Goal: Information Seeking & Learning: Learn about a topic

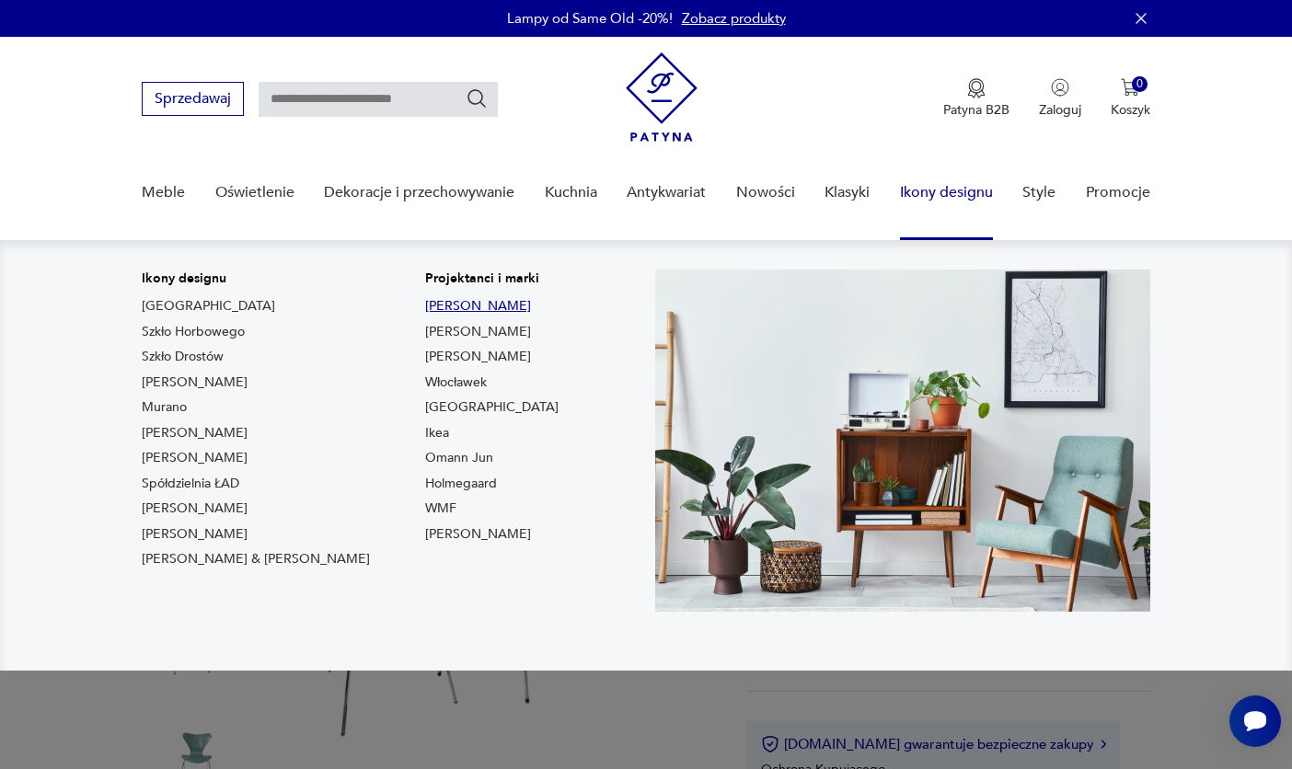
click at [425, 305] on link "[PERSON_NAME]" at bounding box center [478, 306] width 106 height 18
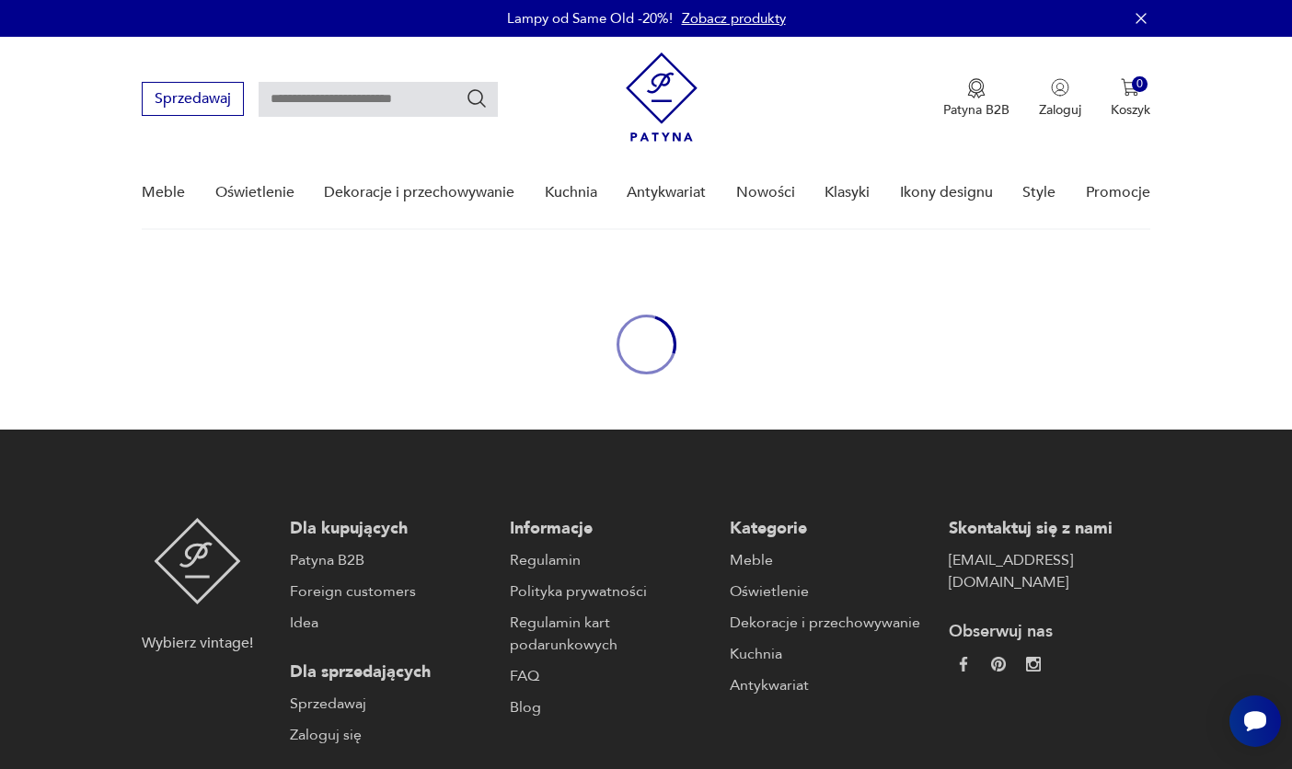
type input "**********"
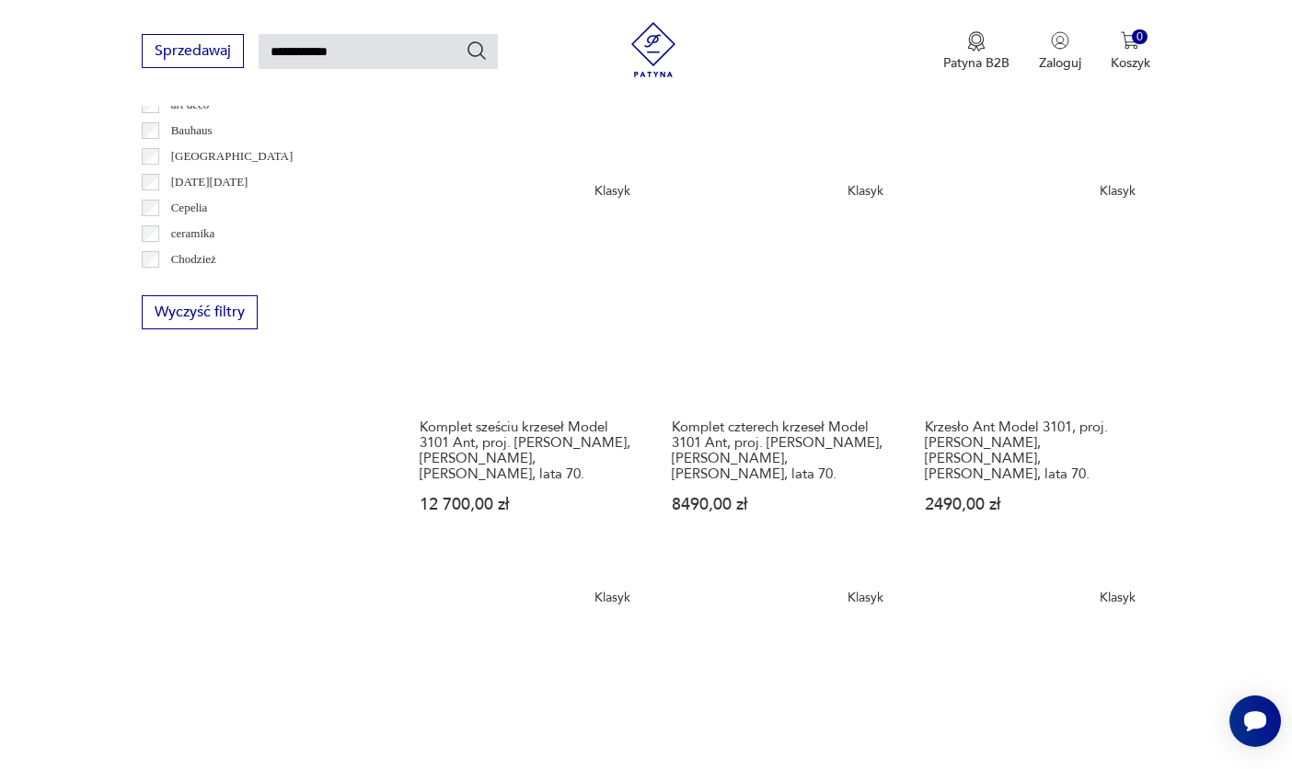
scroll to position [1085, 0]
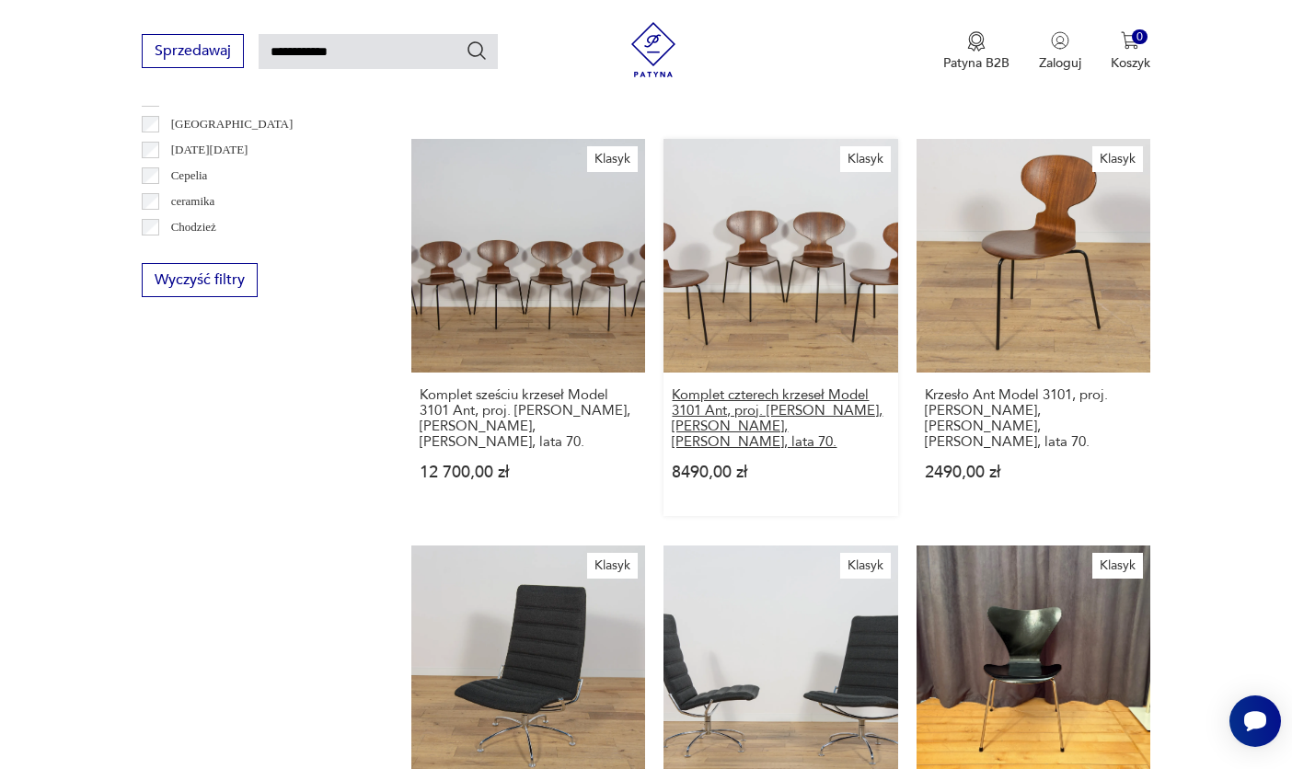
click at [732, 408] on h3 "Komplet czterech krzeseł Model 3101 Ant, proj. [PERSON_NAME], [PERSON_NAME], [P…" at bounding box center [780, 418] width 217 height 63
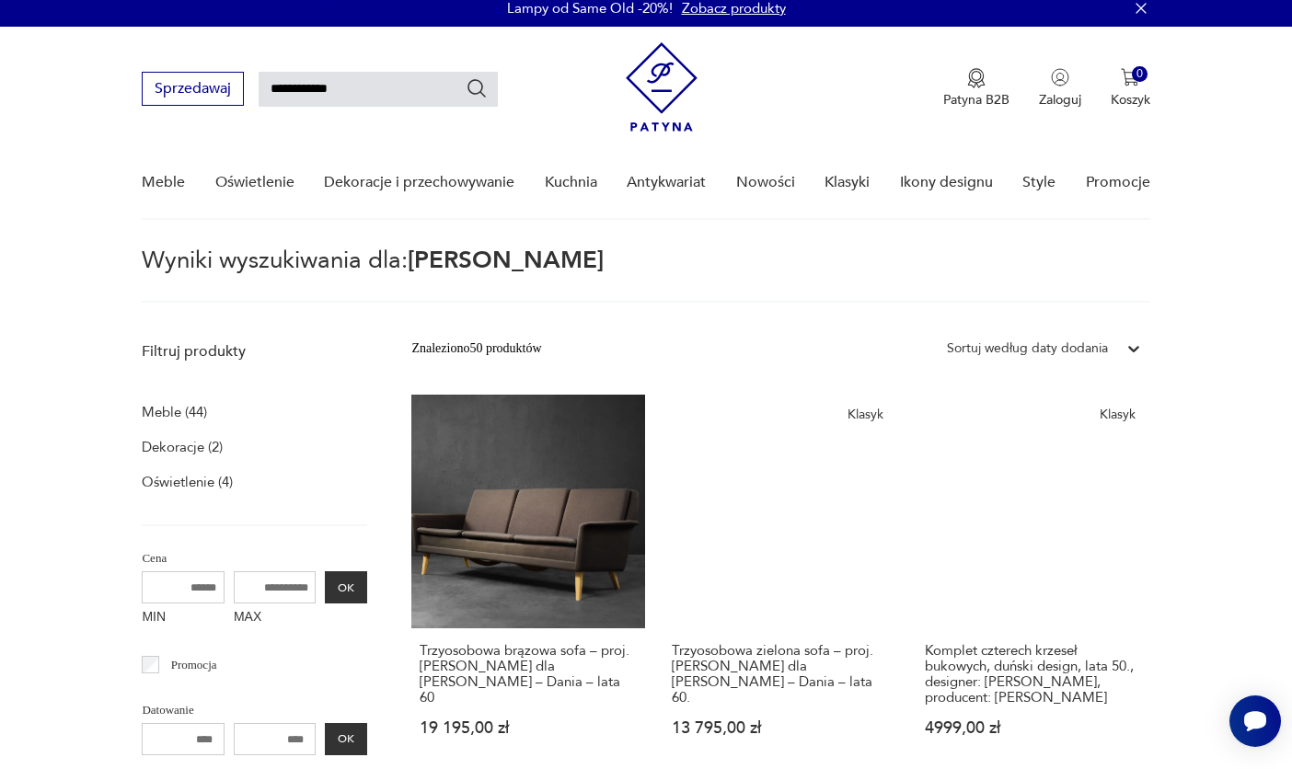
scroll to position [9, 0]
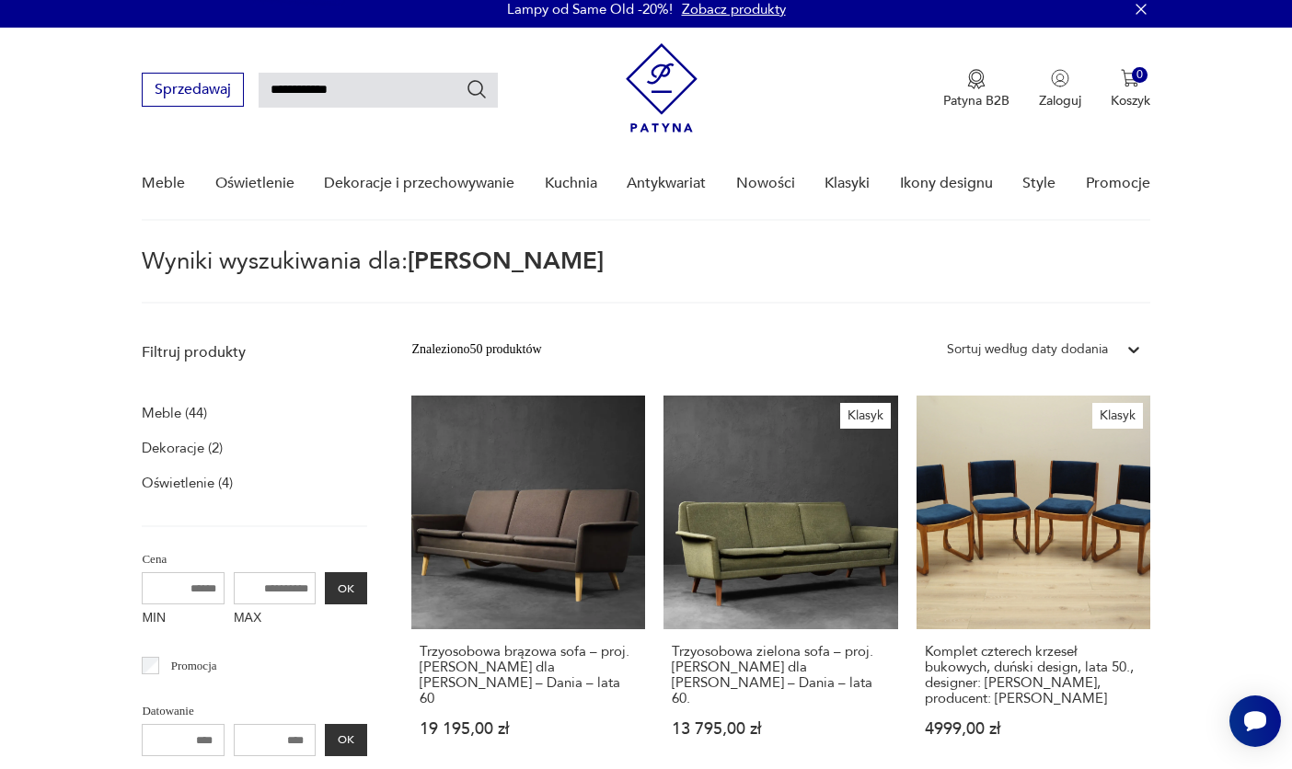
click at [160, 412] on p "Meble (44)" at bounding box center [174, 413] width 65 height 26
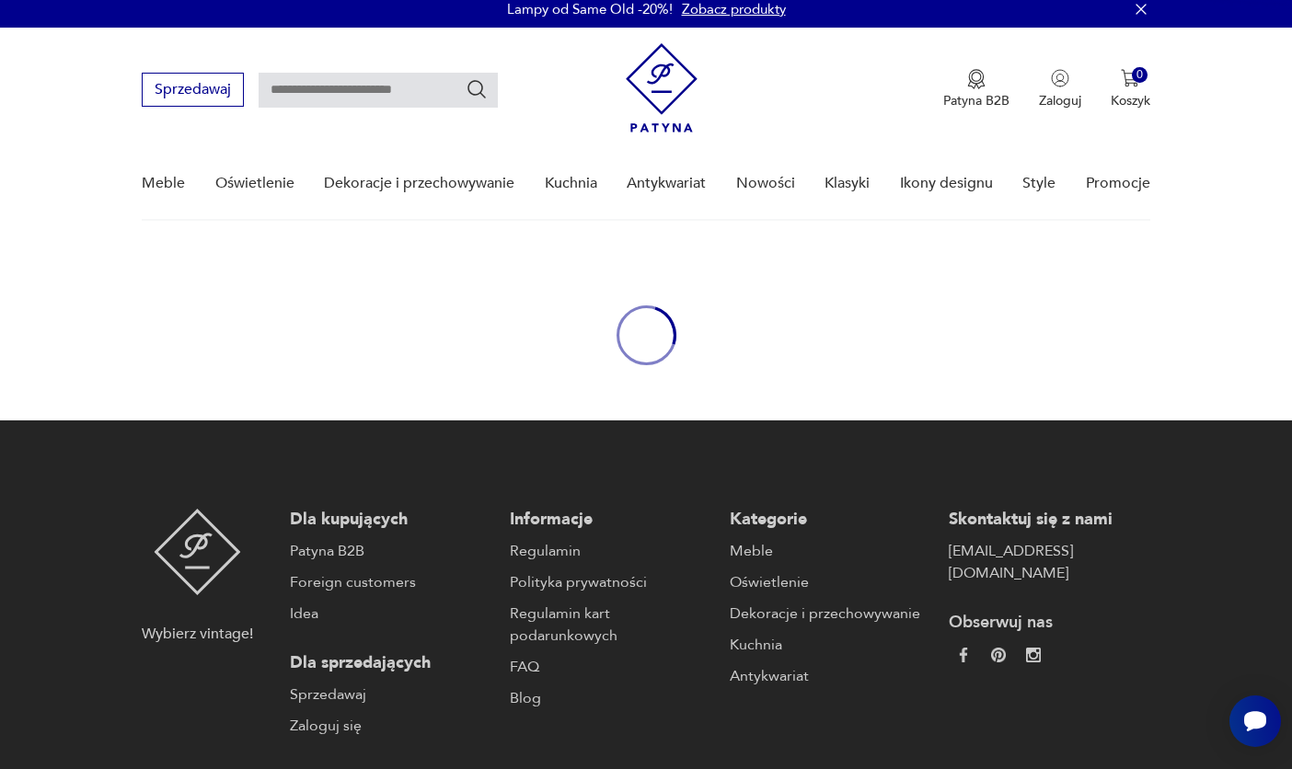
type input "**********"
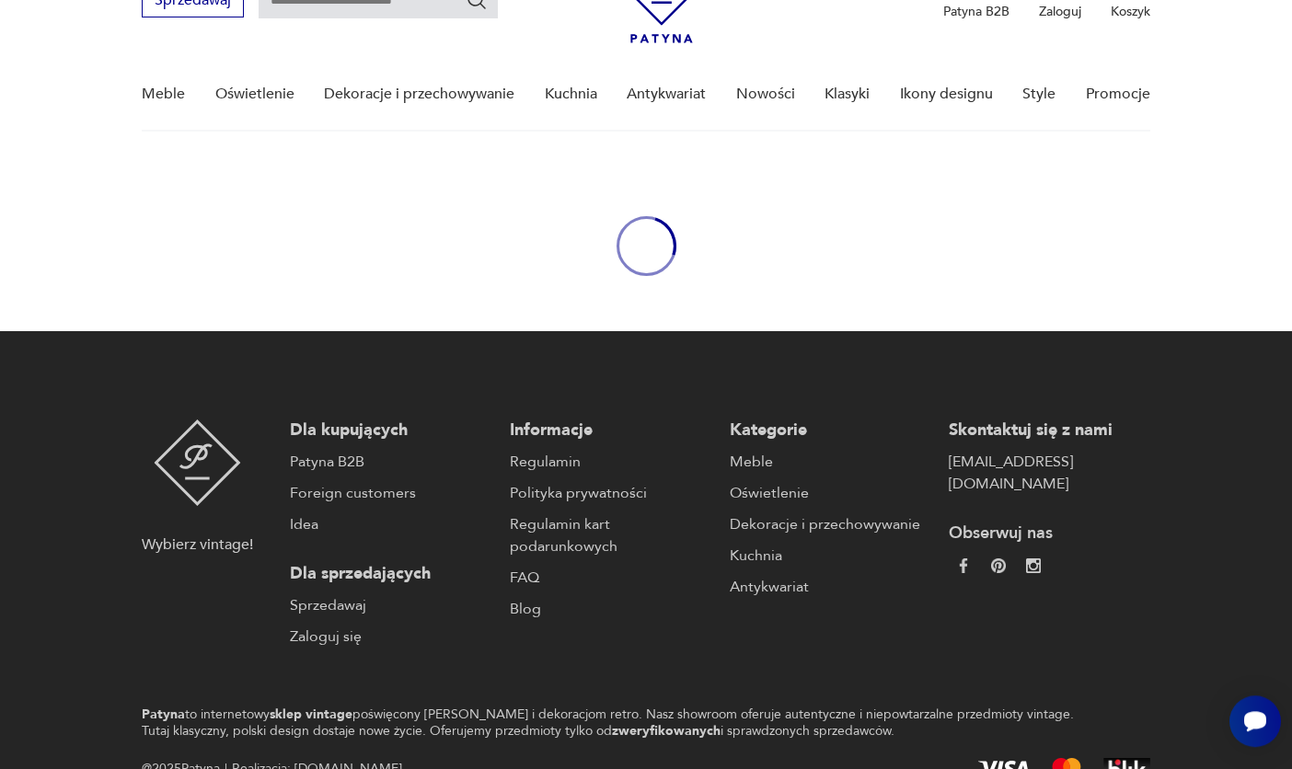
type input "**********"
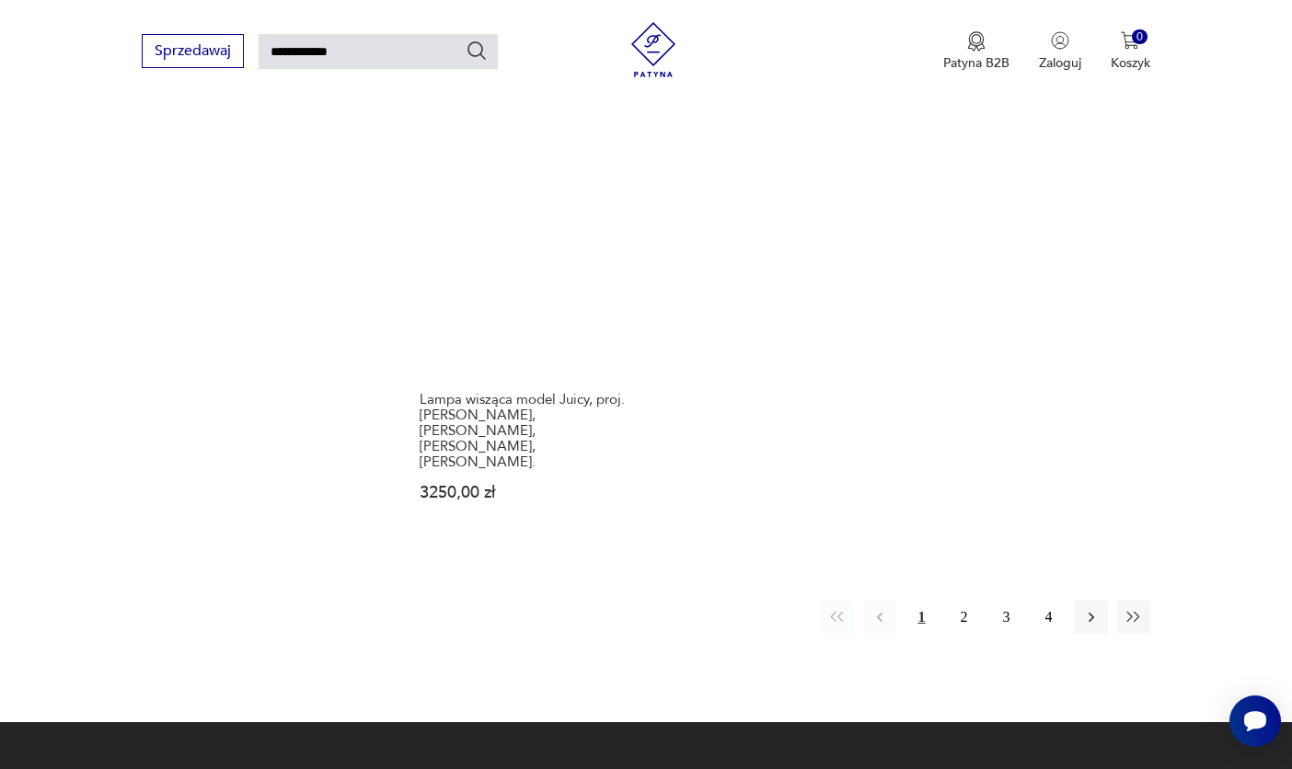
scroll to position [2358, 0]
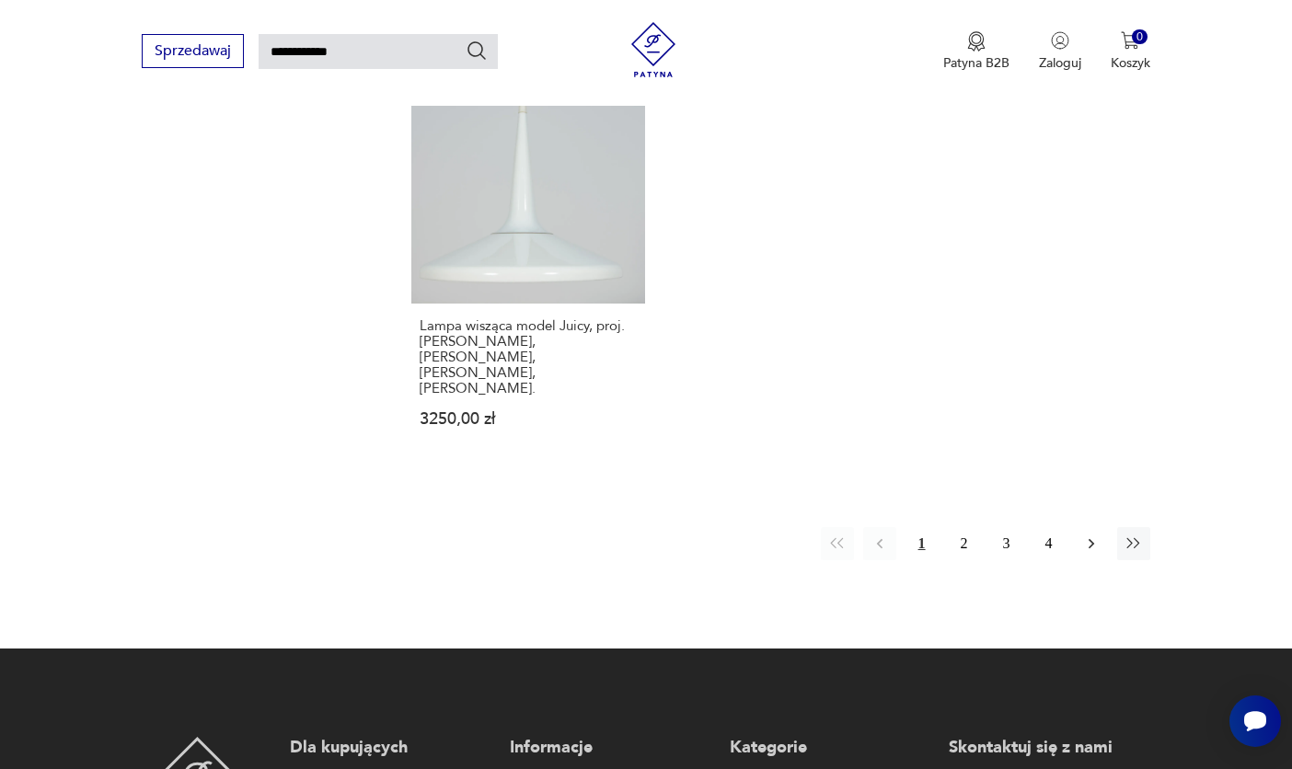
click at [1089, 535] on icon "button" at bounding box center [1091, 544] width 18 height 18
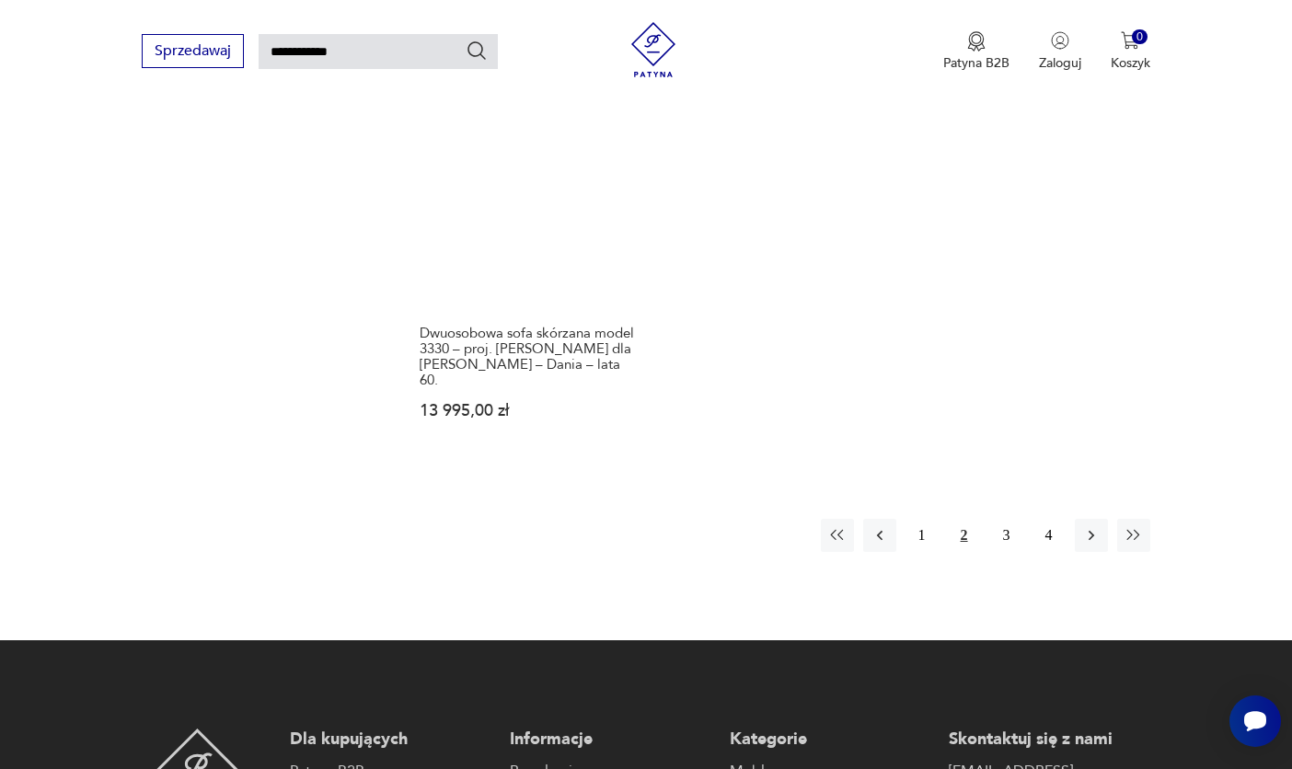
scroll to position [2475, 0]
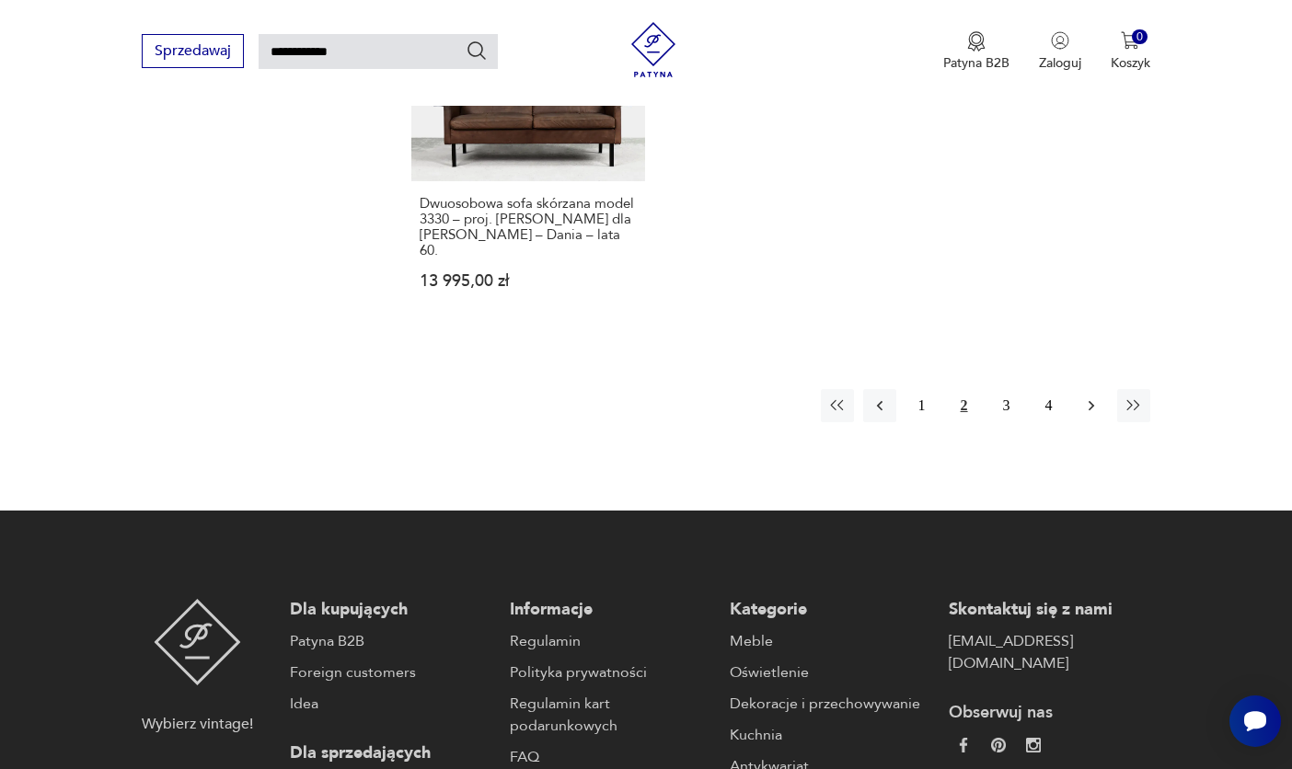
click at [1089, 397] on icon "button" at bounding box center [1091, 406] width 18 height 18
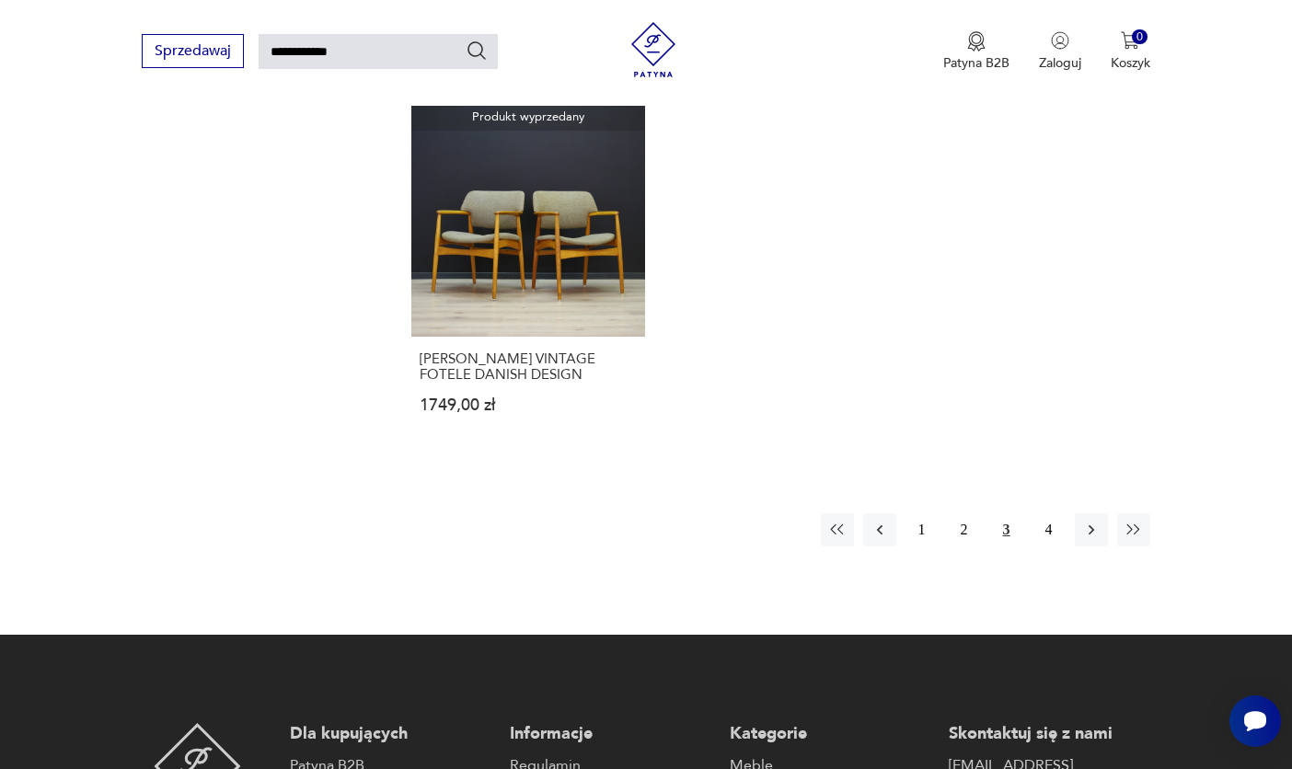
scroll to position [2315, 0]
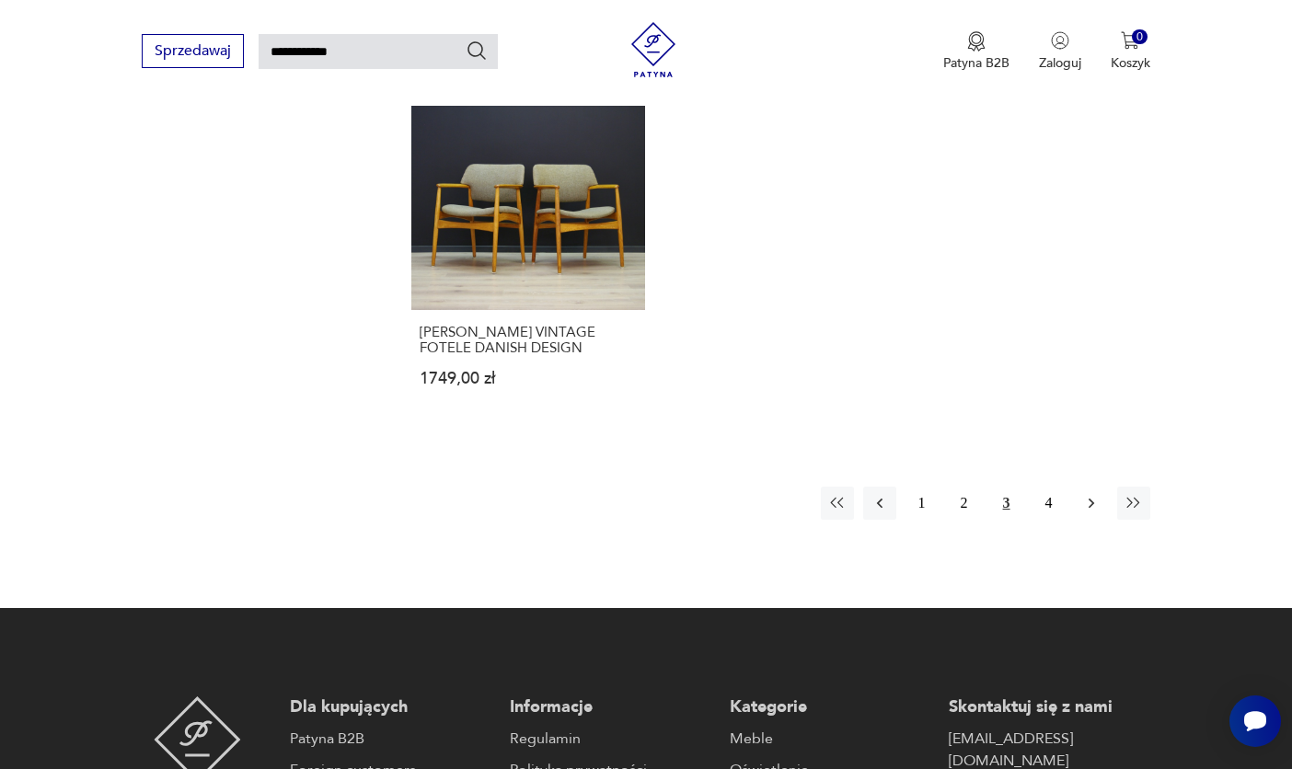
click at [1089, 494] on icon "button" at bounding box center [1091, 503] width 18 height 18
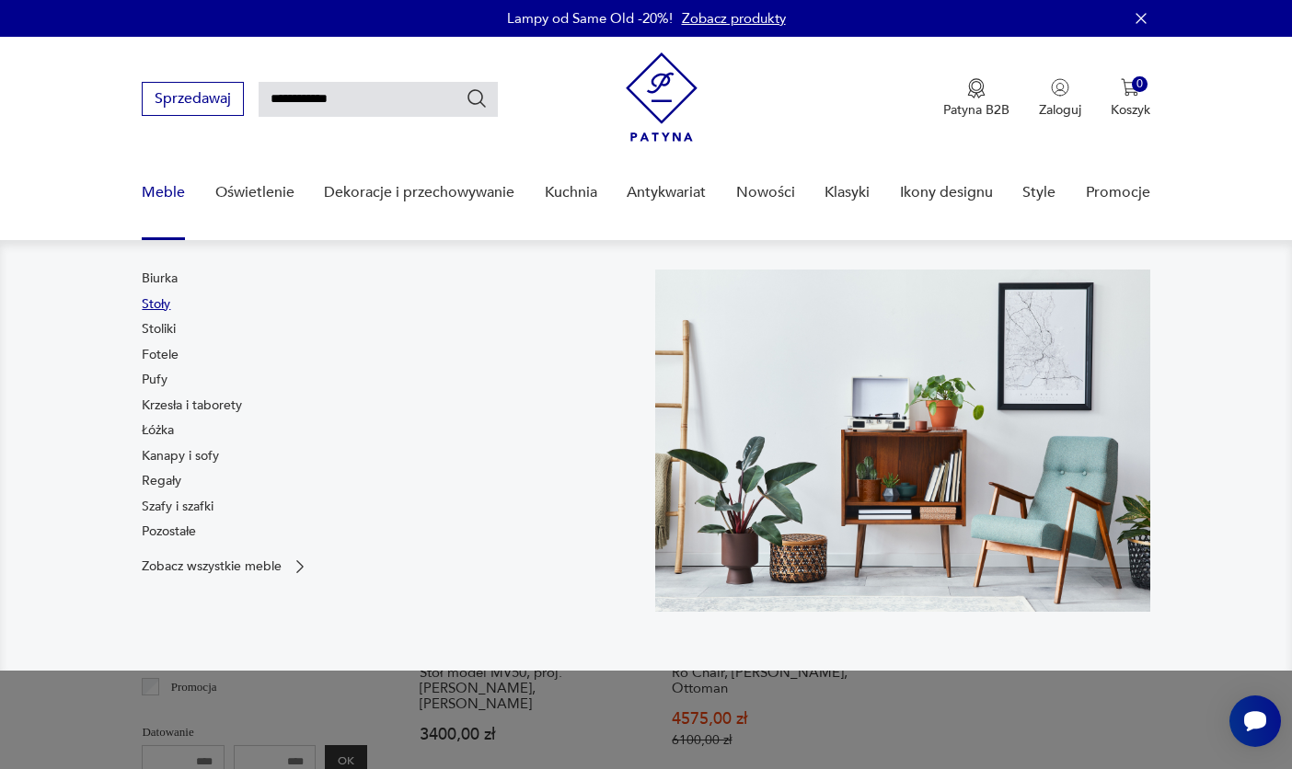
click at [160, 304] on link "Stoły" at bounding box center [156, 304] width 29 height 18
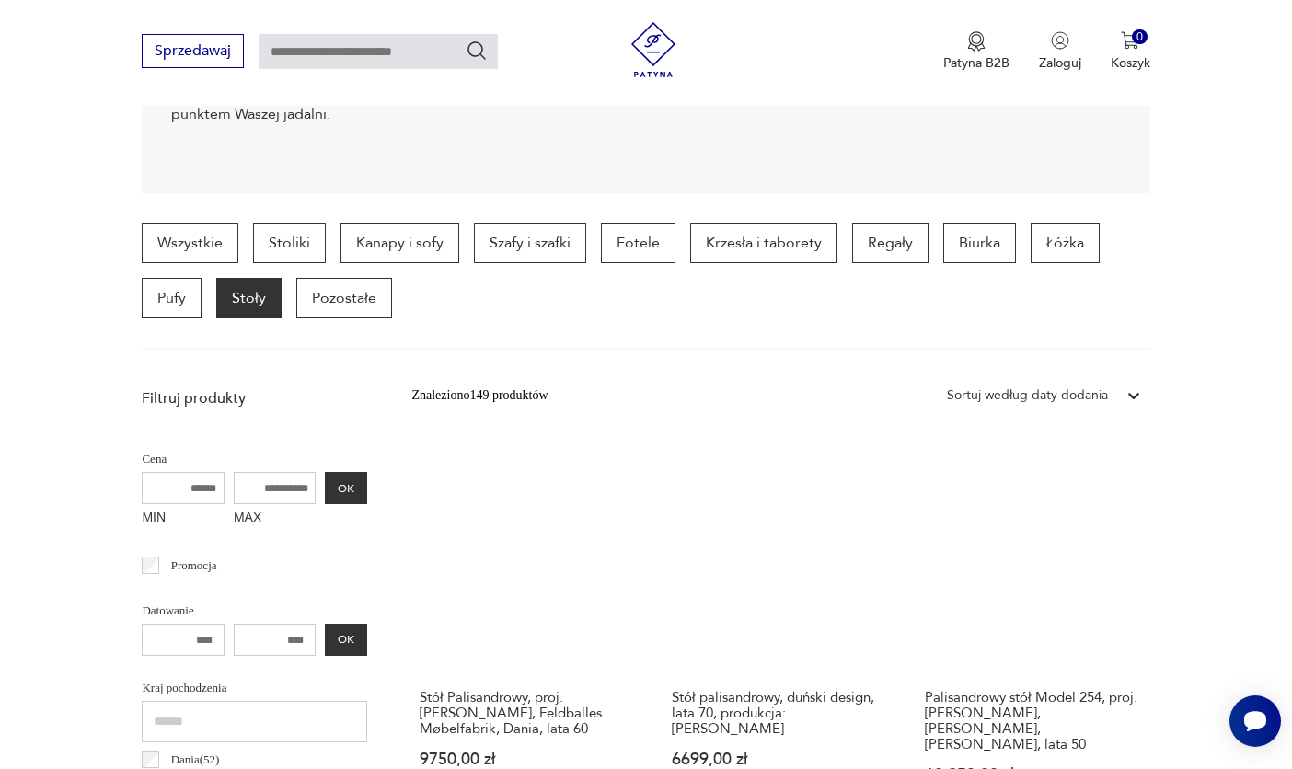
scroll to position [409, 0]
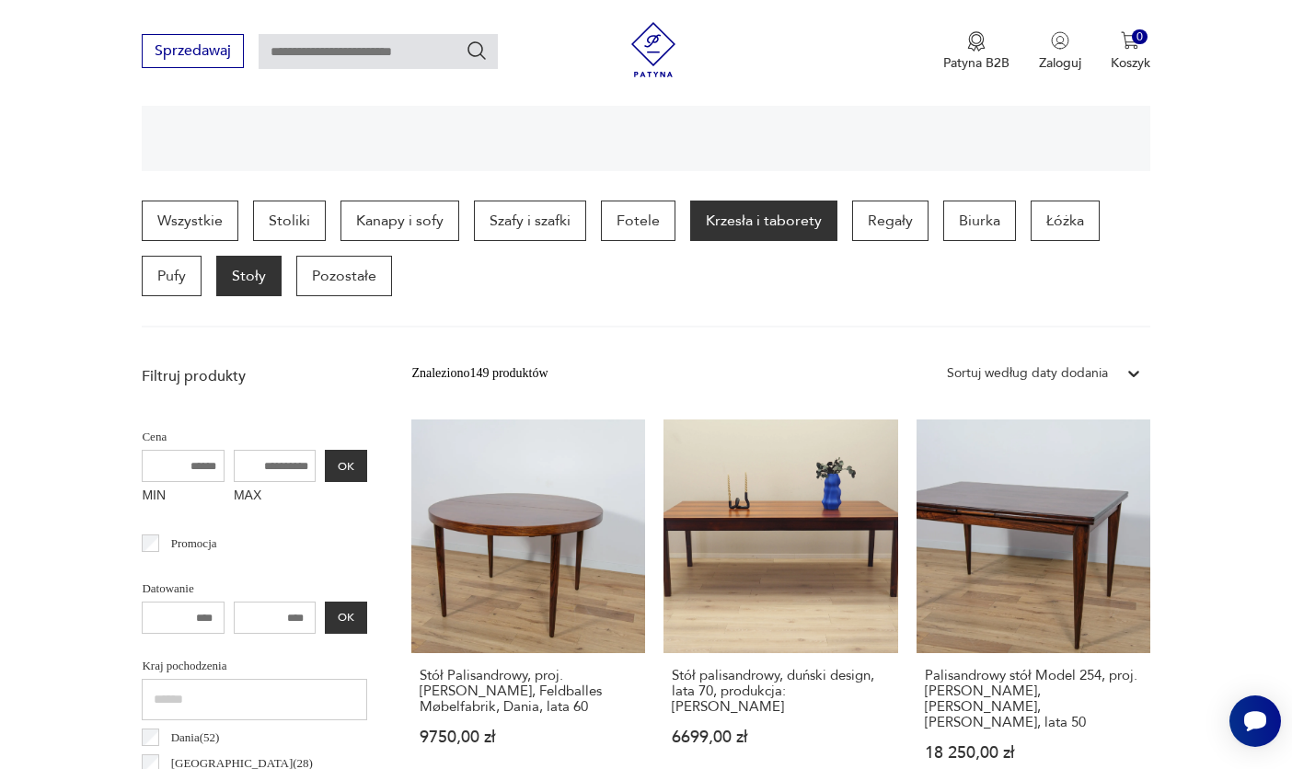
click at [756, 226] on p "Krzesła i taborety" at bounding box center [763, 221] width 147 height 40
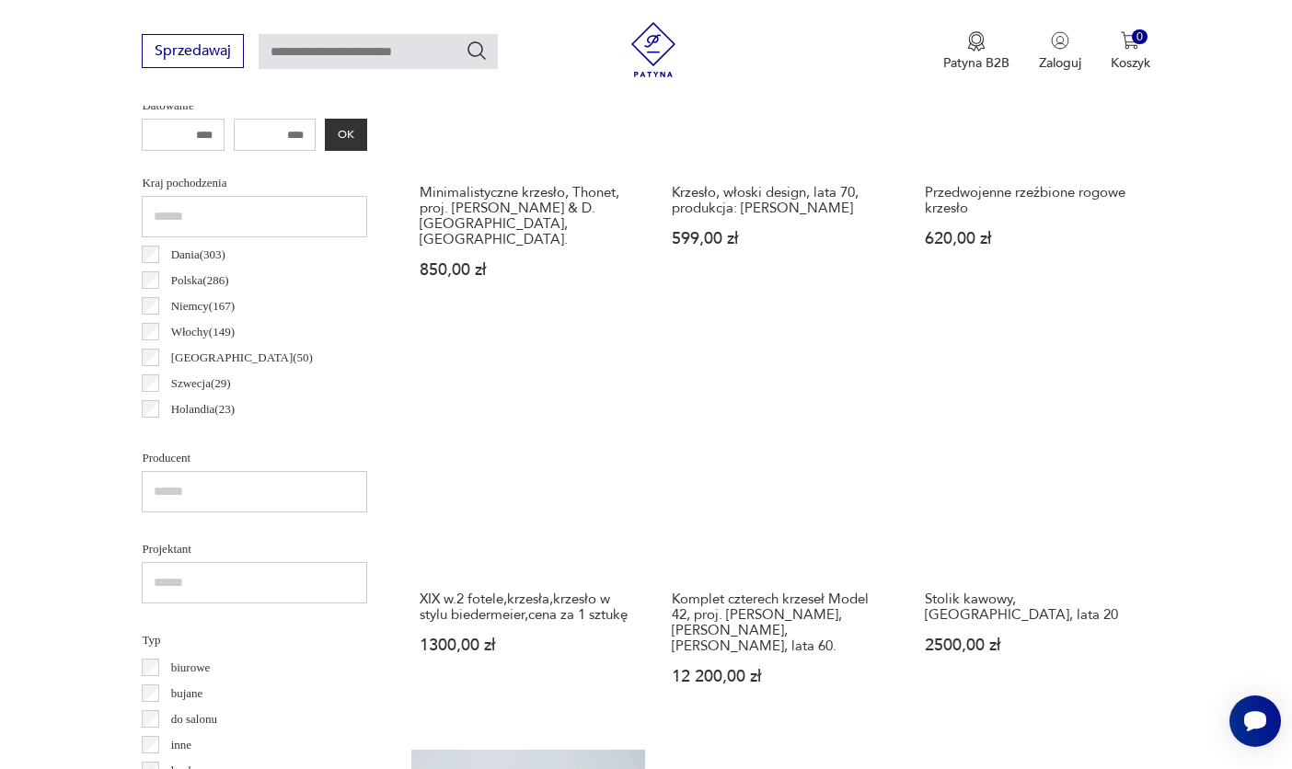
scroll to position [905, 0]
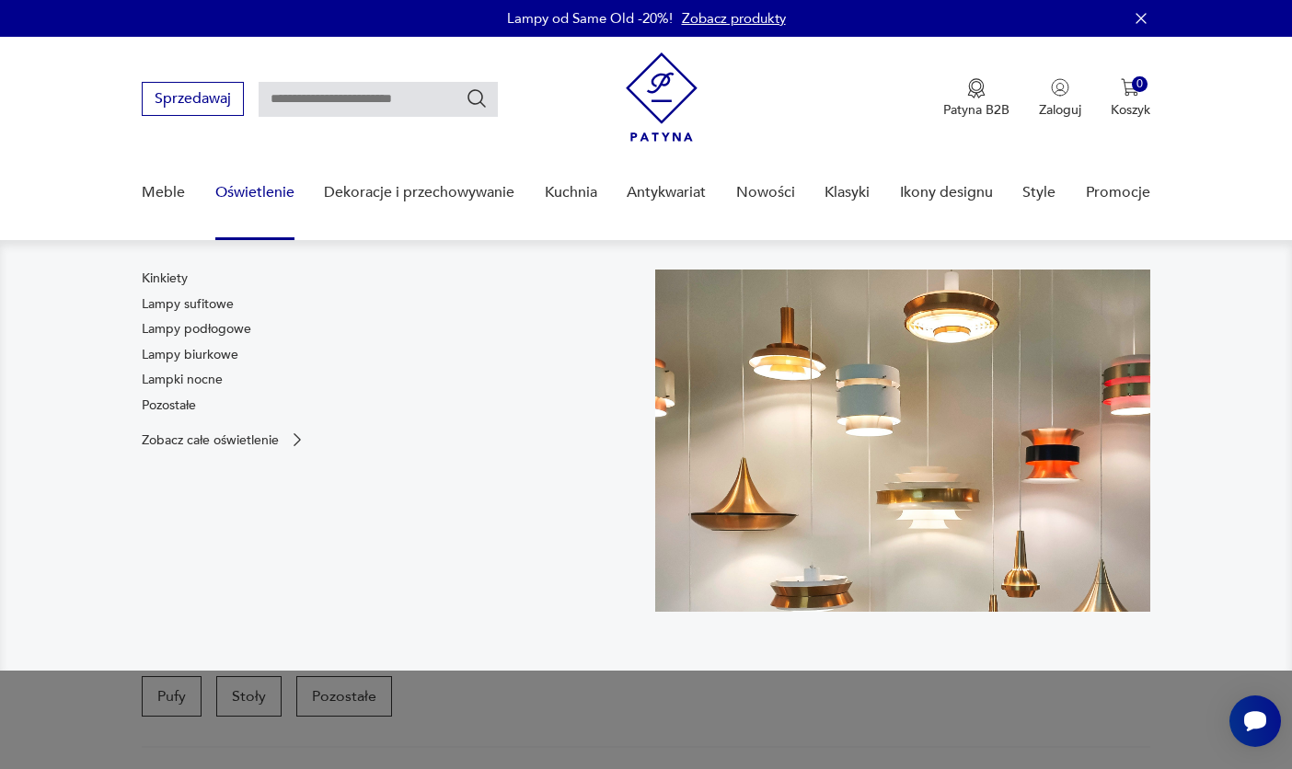
click at [240, 196] on link "Oświetlenie" at bounding box center [254, 192] width 79 height 71
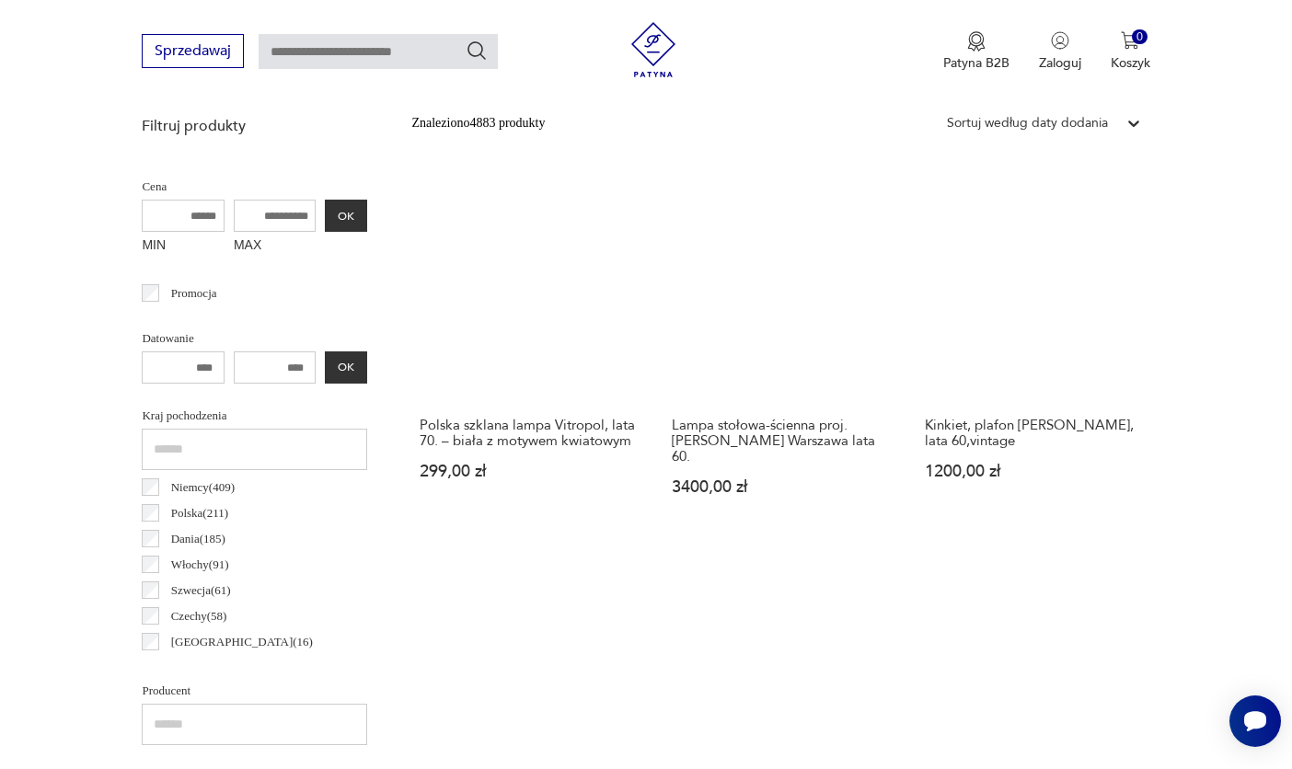
scroll to position [606, 0]
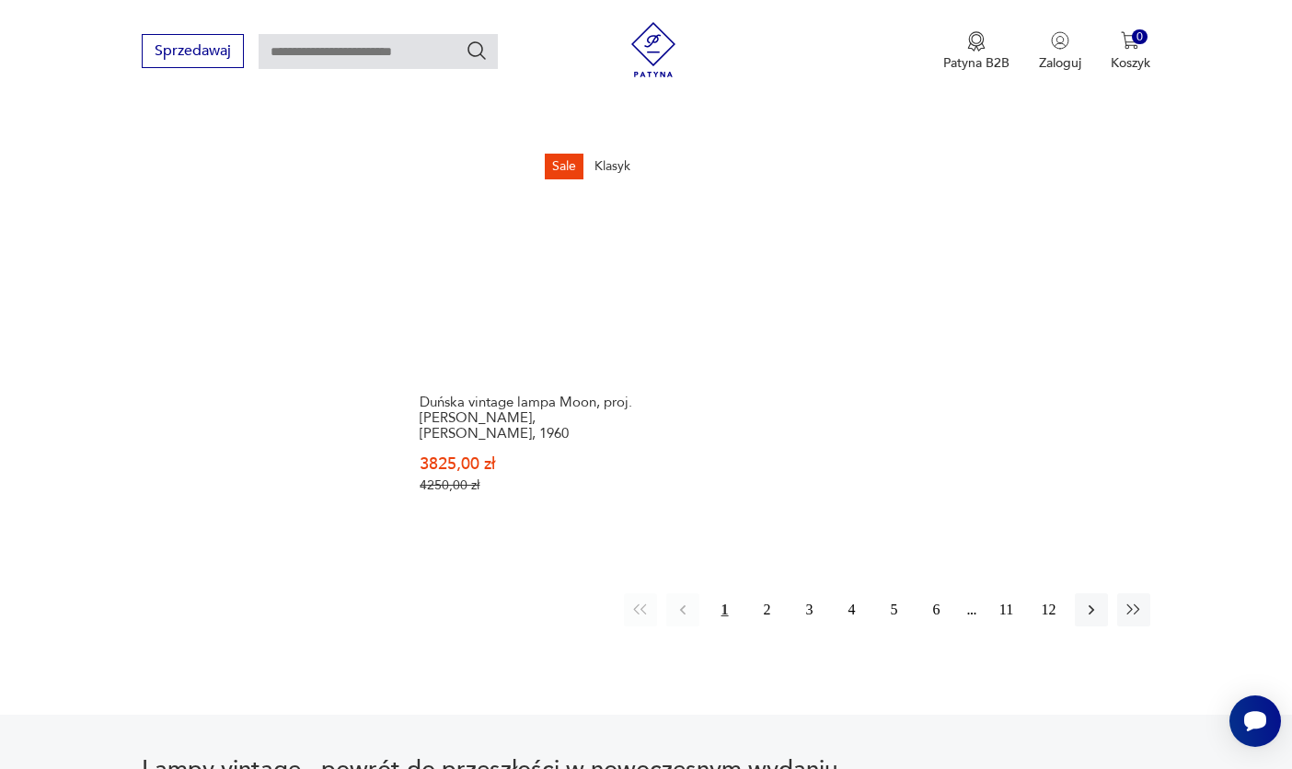
scroll to position [2714, 0]
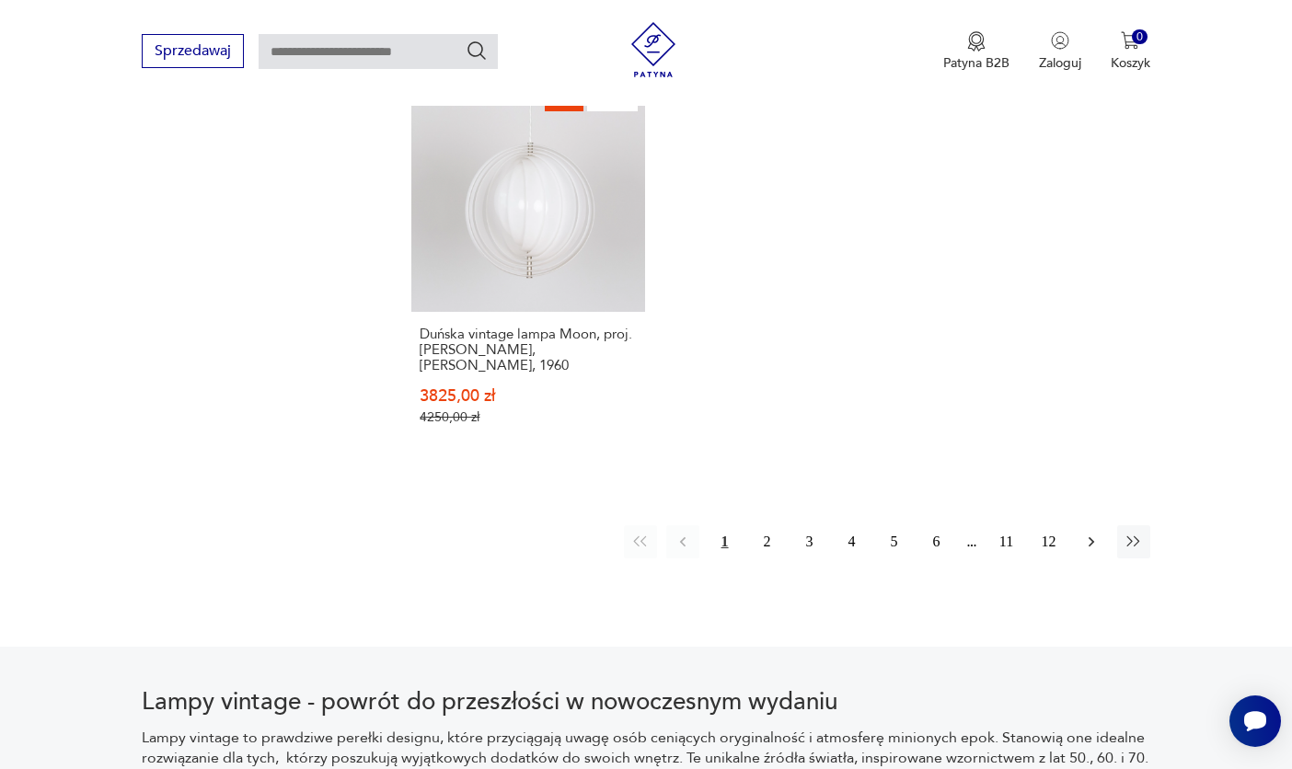
click at [1092, 533] on icon "button" at bounding box center [1091, 542] width 18 height 18
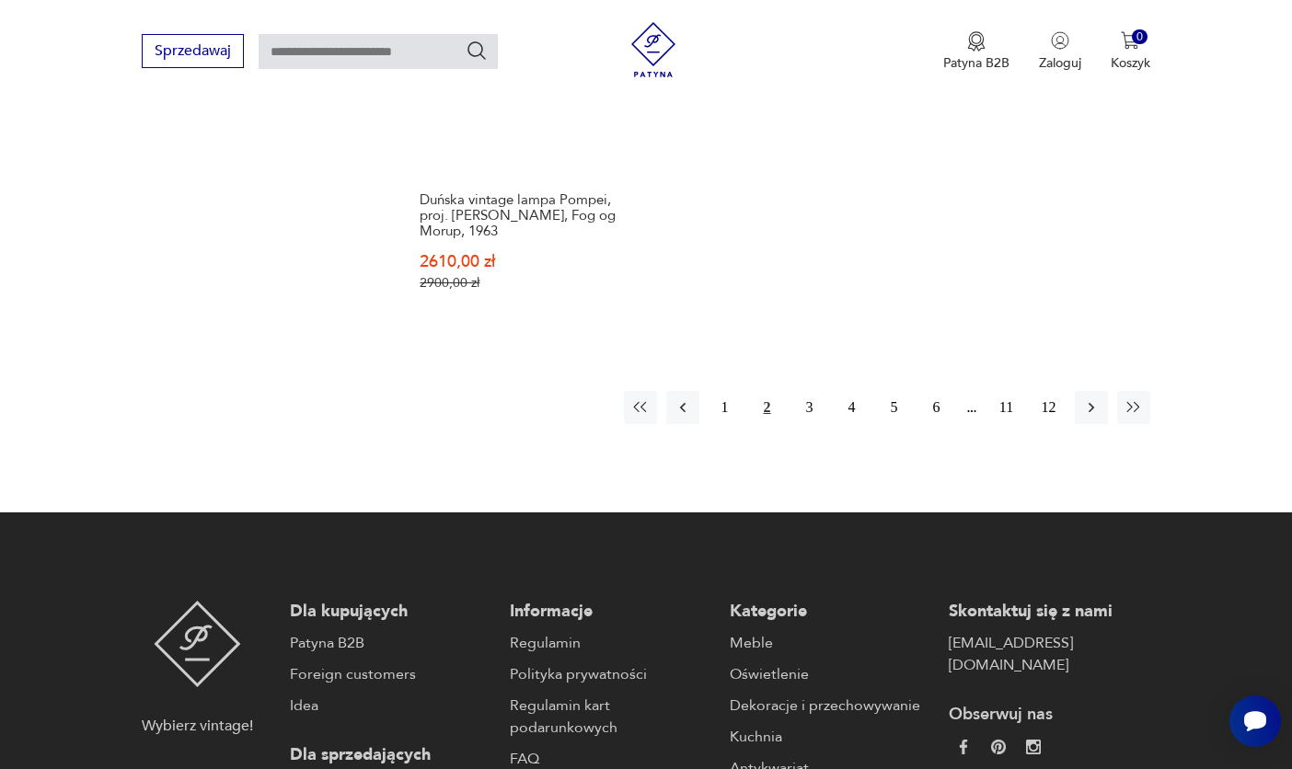
scroll to position [3034, 0]
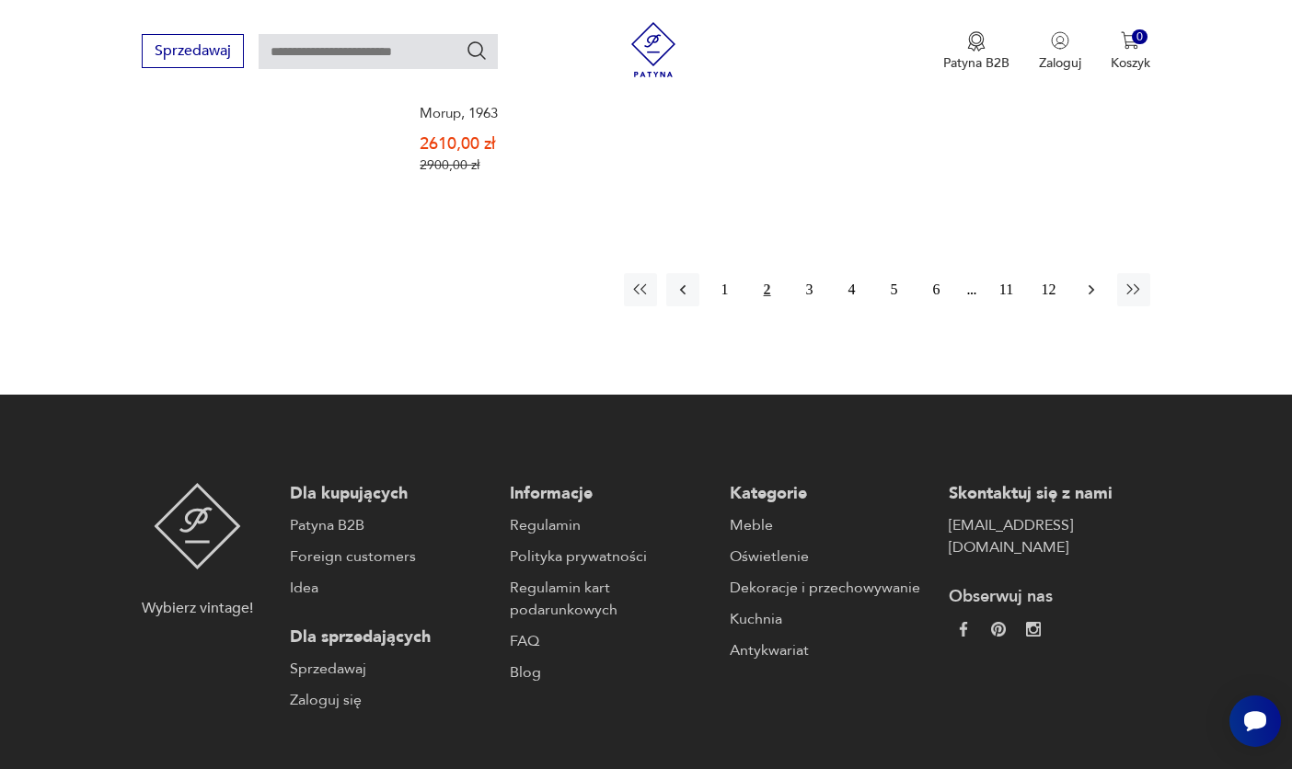
click at [1093, 281] on icon "button" at bounding box center [1091, 290] width 18 height 18
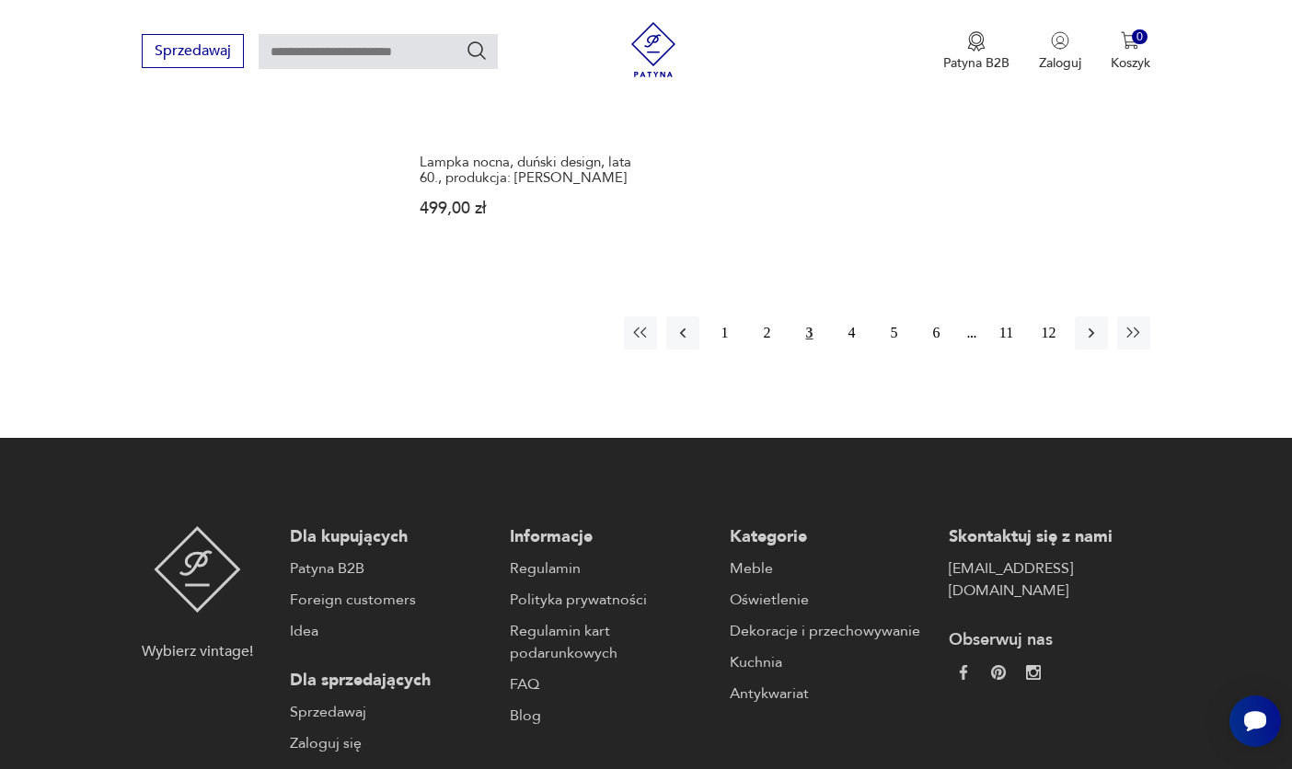
scroll to position [2950, 0]
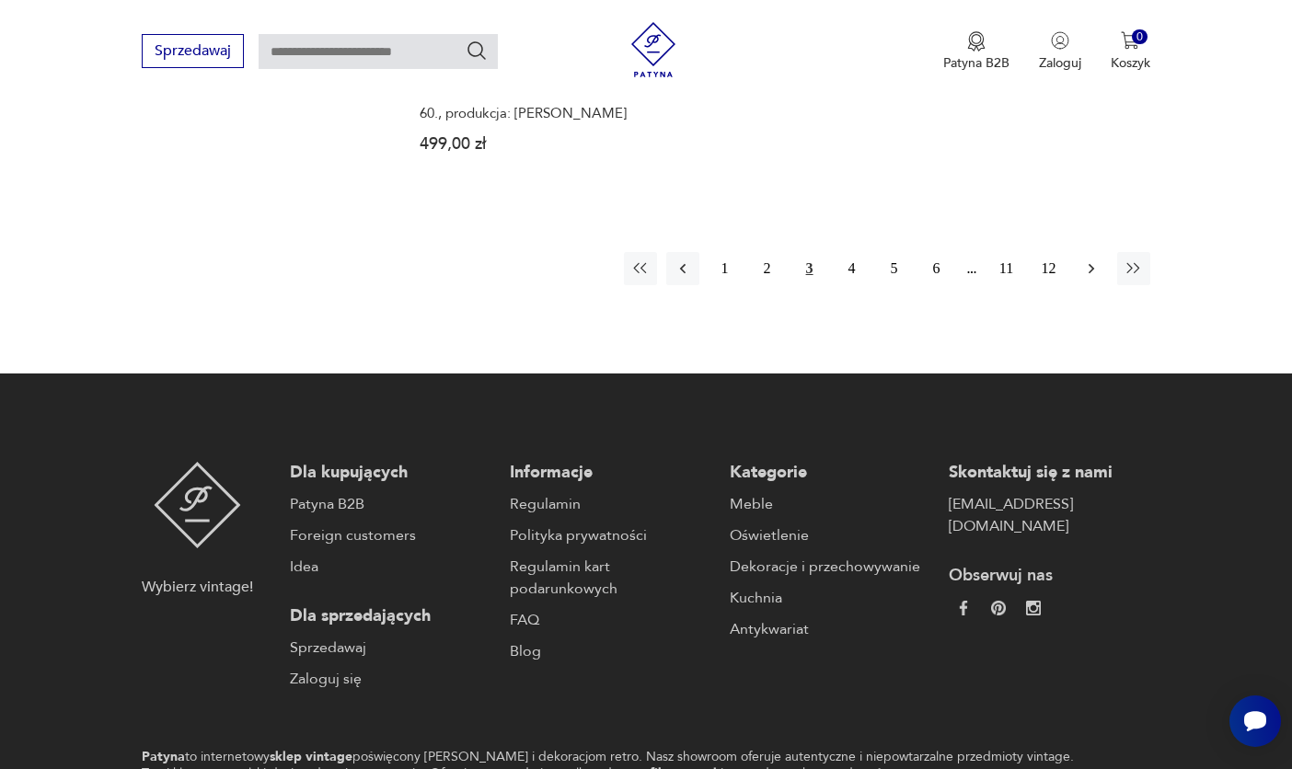
click at [1094, 259] on icon "button" at bounding box center [1091, 268] width 18 height 18
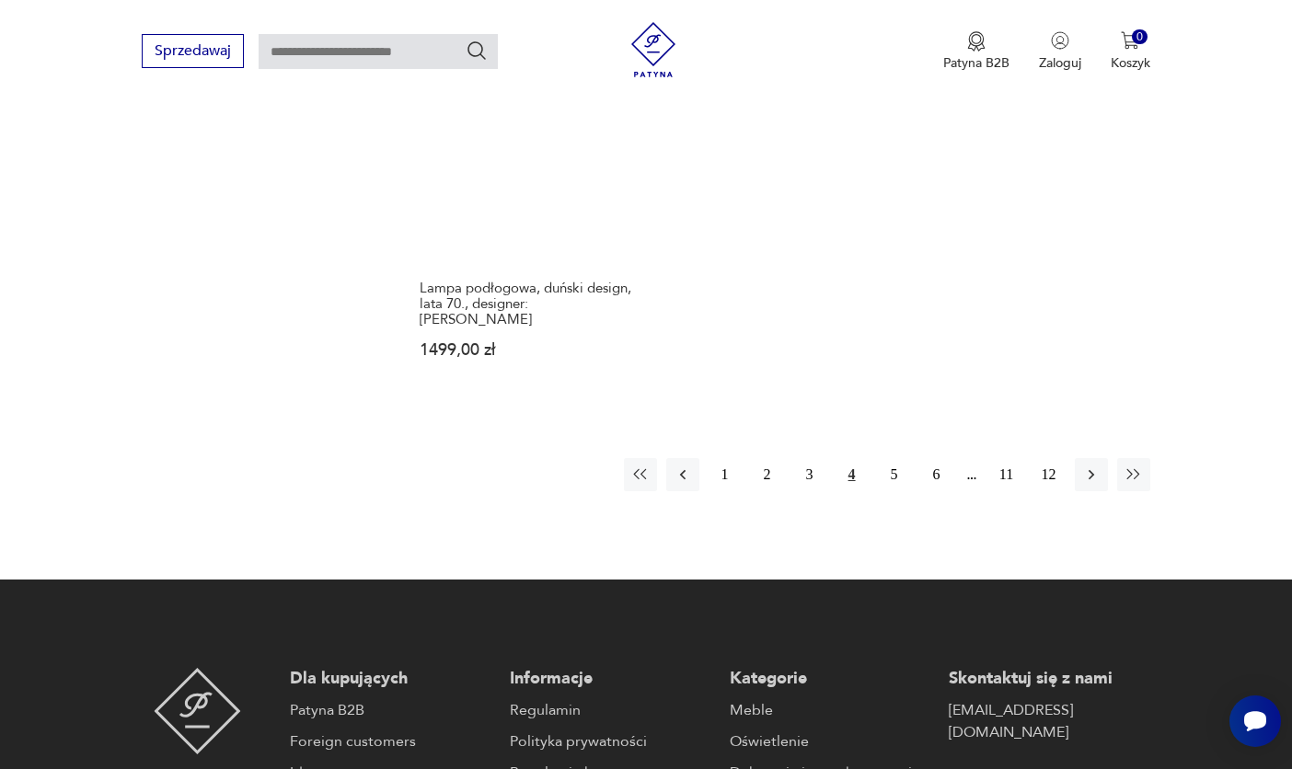
scroll to position [2831, 0]
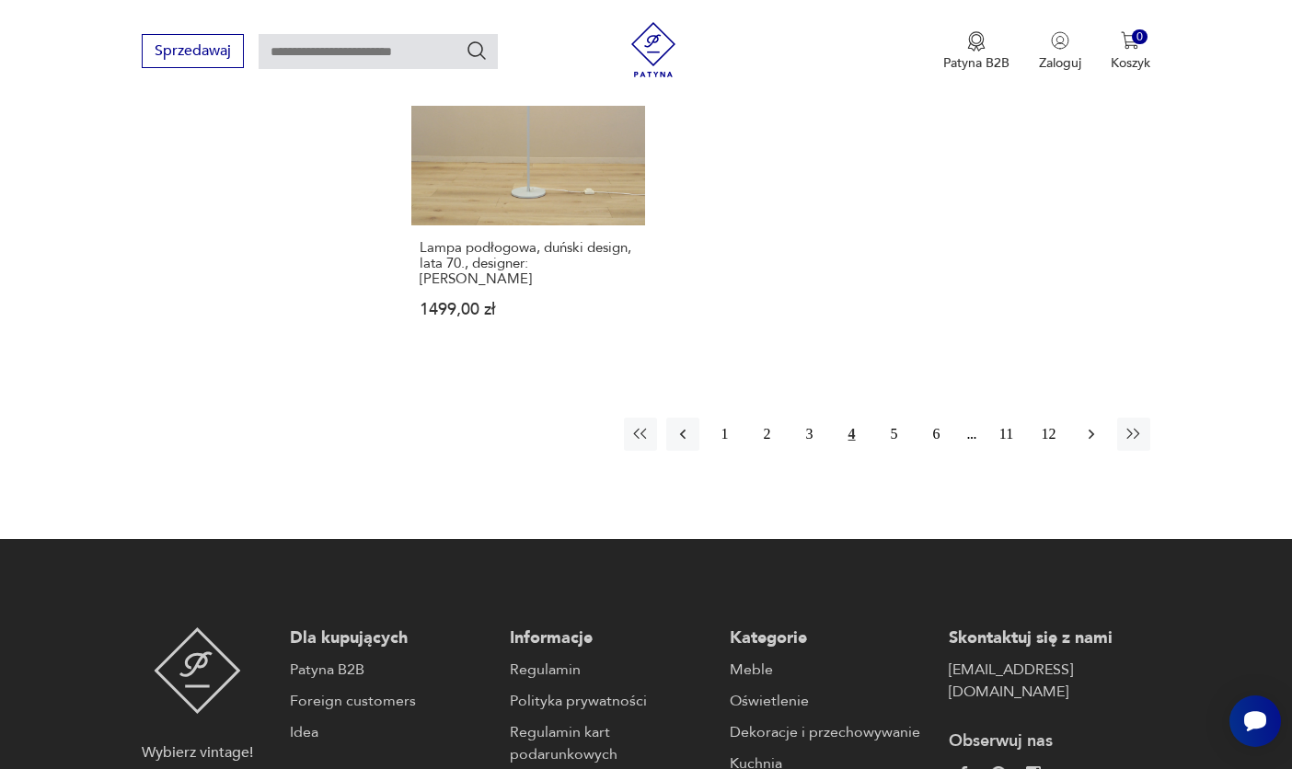
click at [1078, 437] on button "button" at bounding box center [1091, 434] width 33 height 33
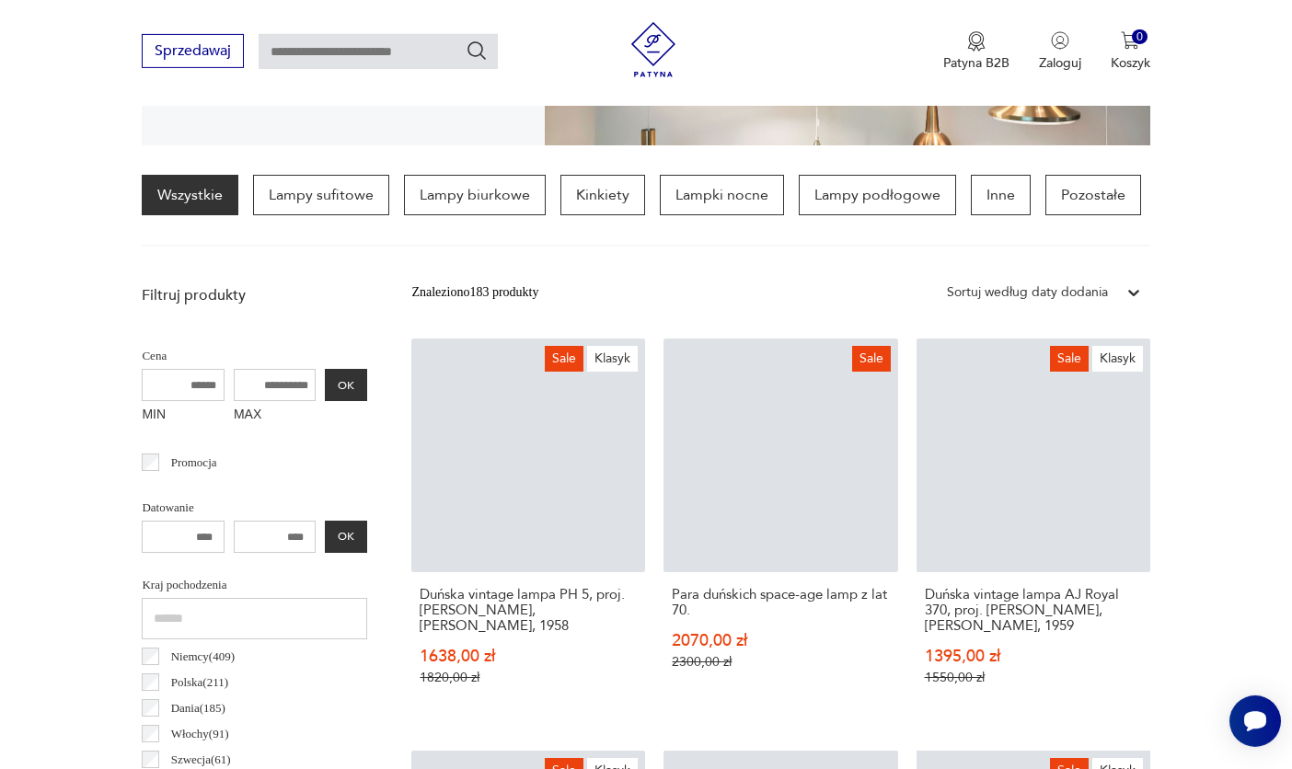
scroll to position [434, 0]
